Goal: Task Accomplishment & Management: Complete application form

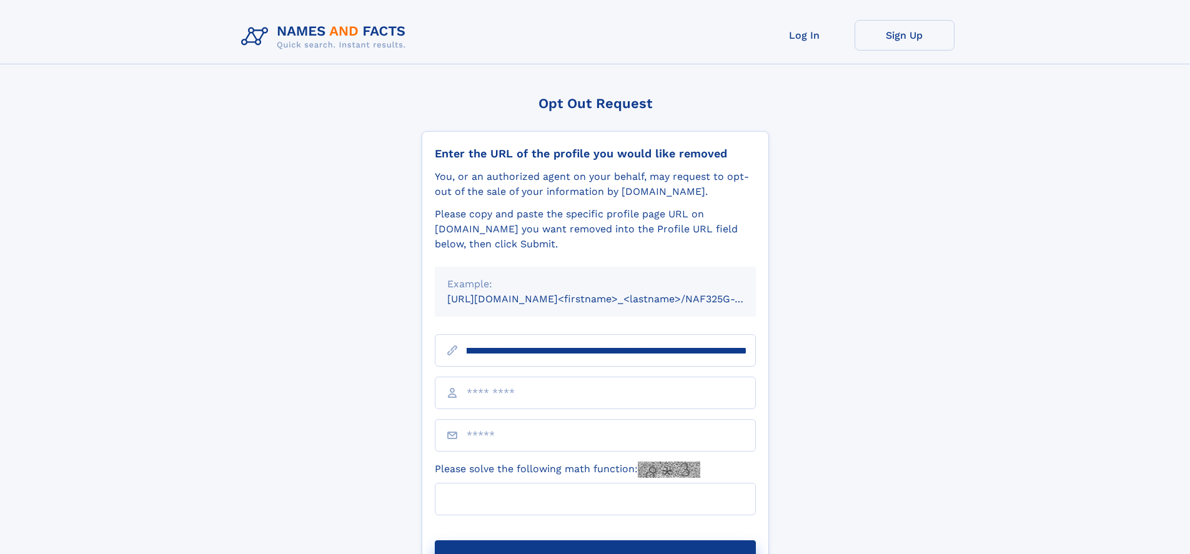
scroll to position [0, 133]
type input "**********"
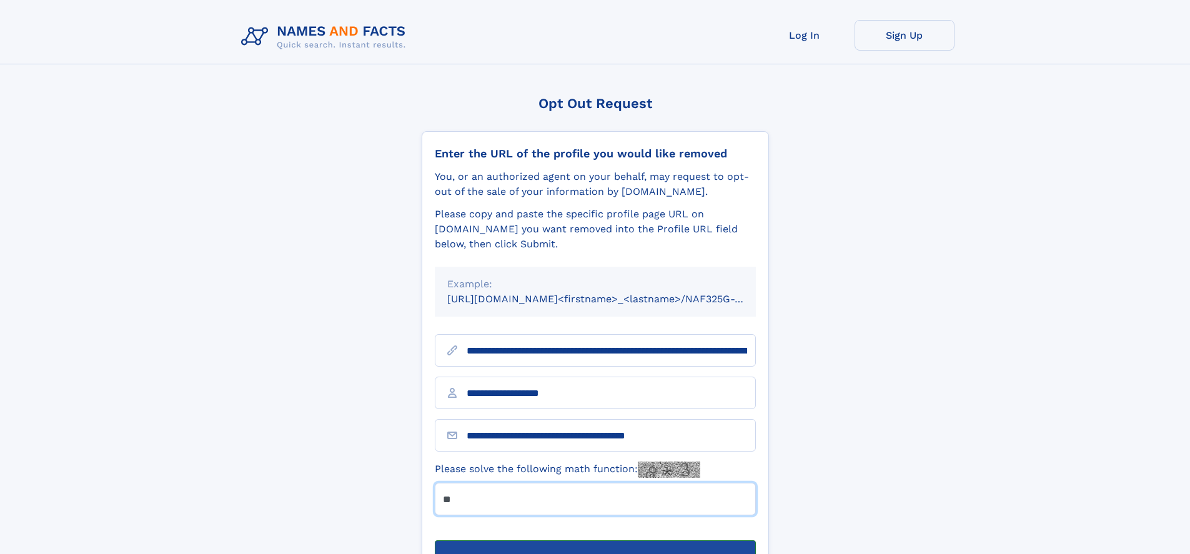
type input "**"
click at [595, 540] on button "Submit Opt Out Request" at bounding box center [595, 560] width 321 height 40
